Goal: Task Accomplishment & Management: Use online tool/utility

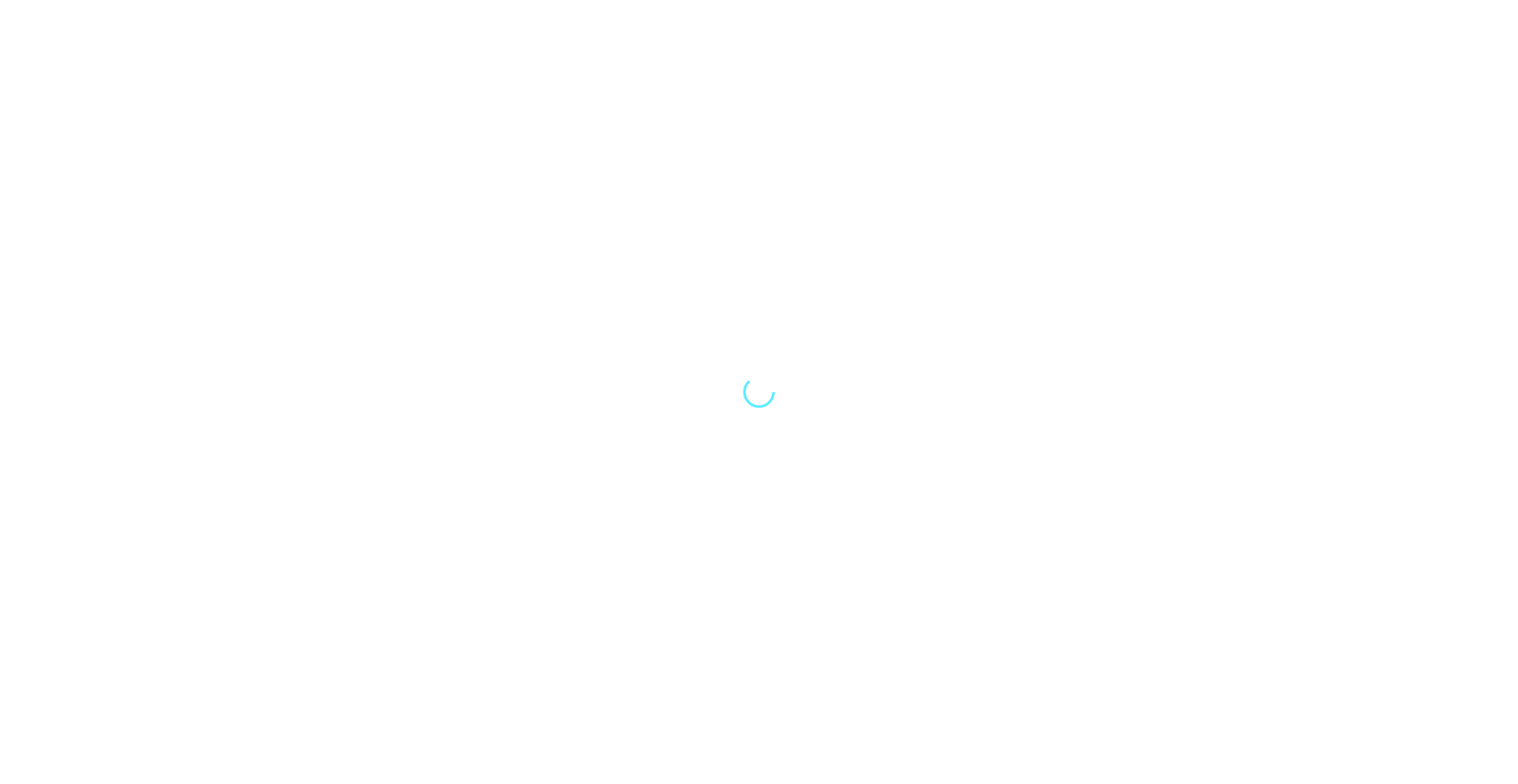
select select "Song"
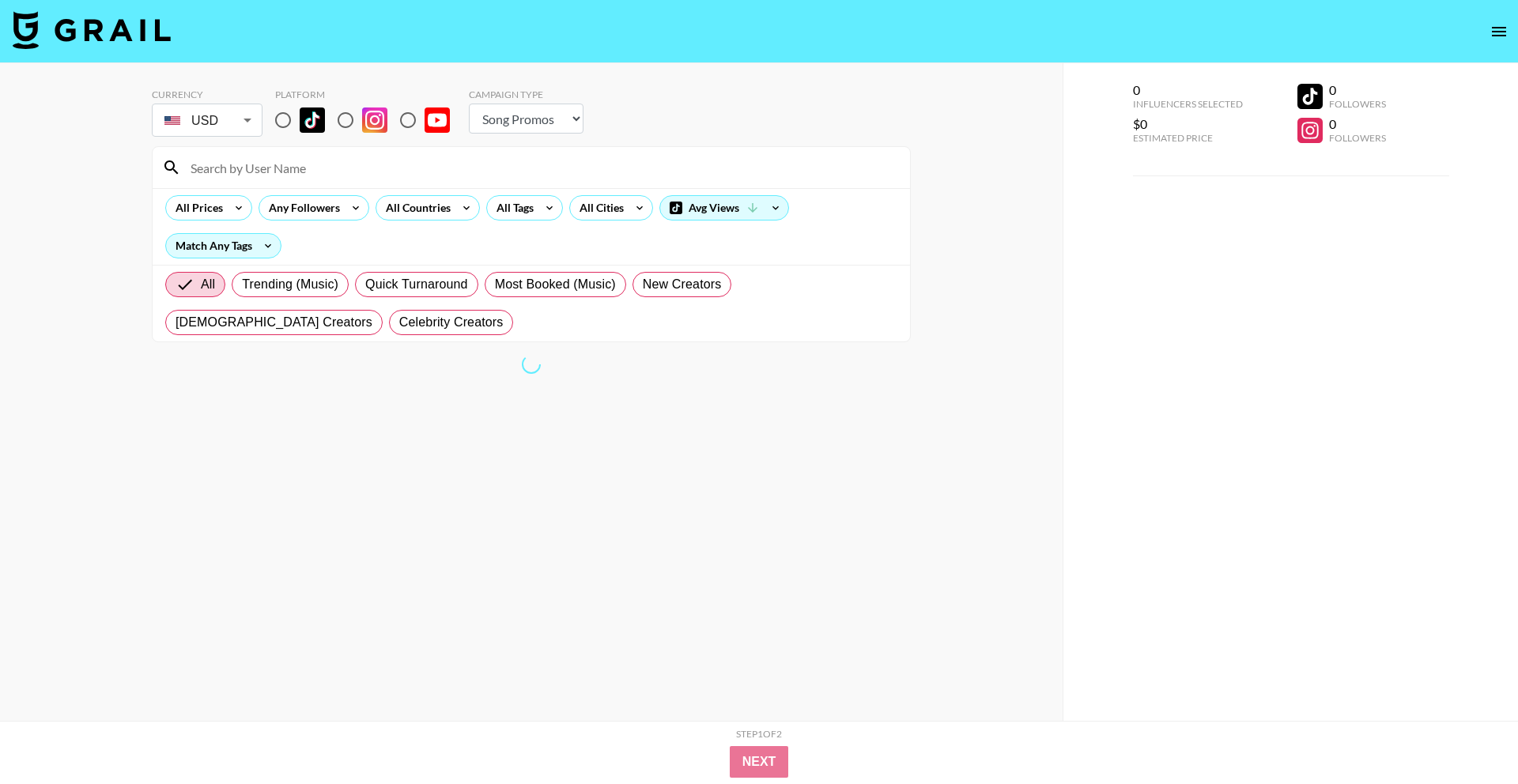
click at [225, 124] on body "Currency USD USD ​ Platform Campaign Type Choose Type... Song Promos Brand Prom…" at bounding box center [759, 424] width 1518 height 847
click at [235, 177] on li "GBP" at bounding box center [208, 186] width 111 height 29
type input "GBP"
click at [289, 122] on input "radio" at bounding box center [283, 120] width 33 height 33
radio input "true"
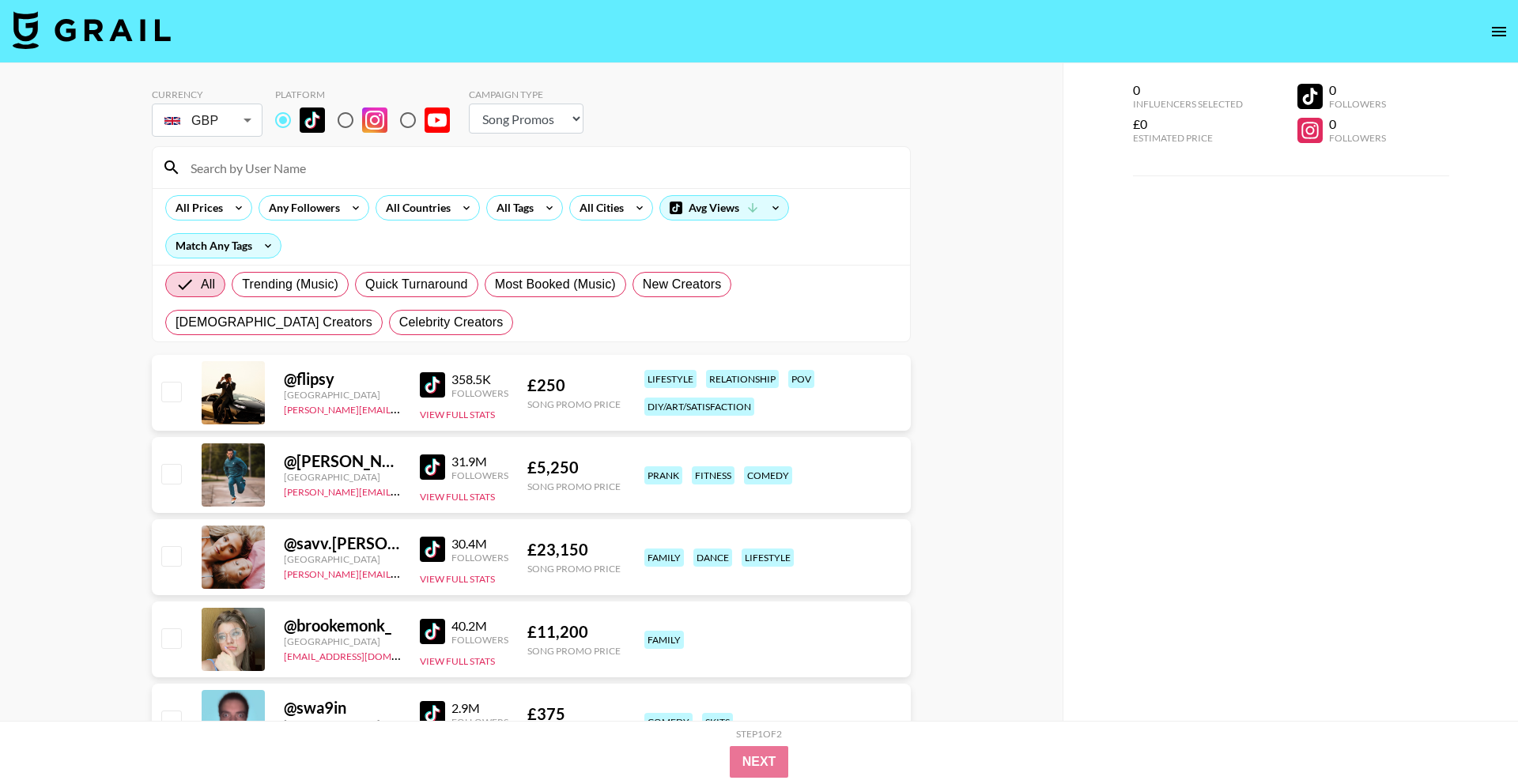
click at [308, 165] on input at bounding box center [541, 168] width 719 height 25
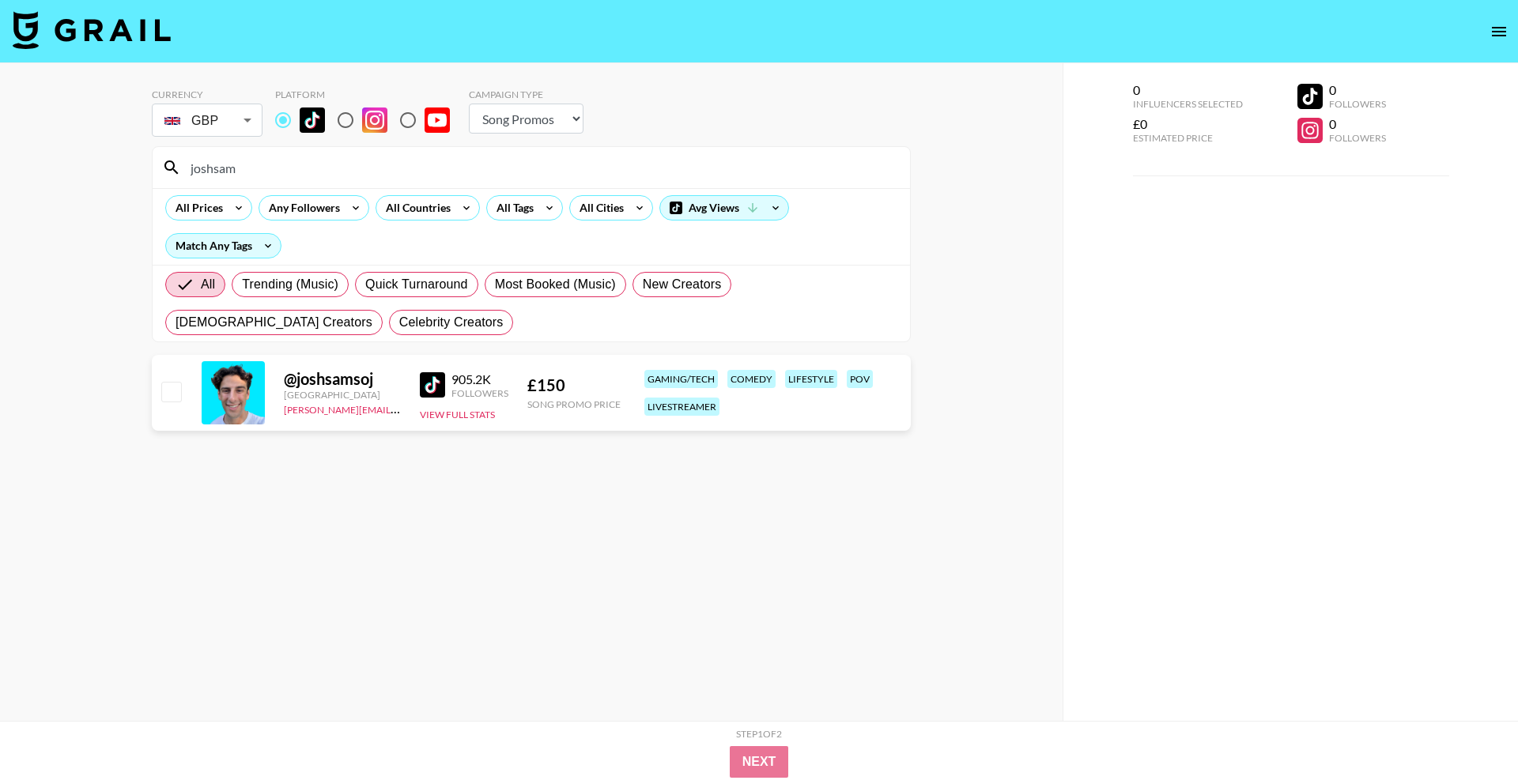
type input "joshsam"
